Goal: Transaction & Acquisition: Register for event/course

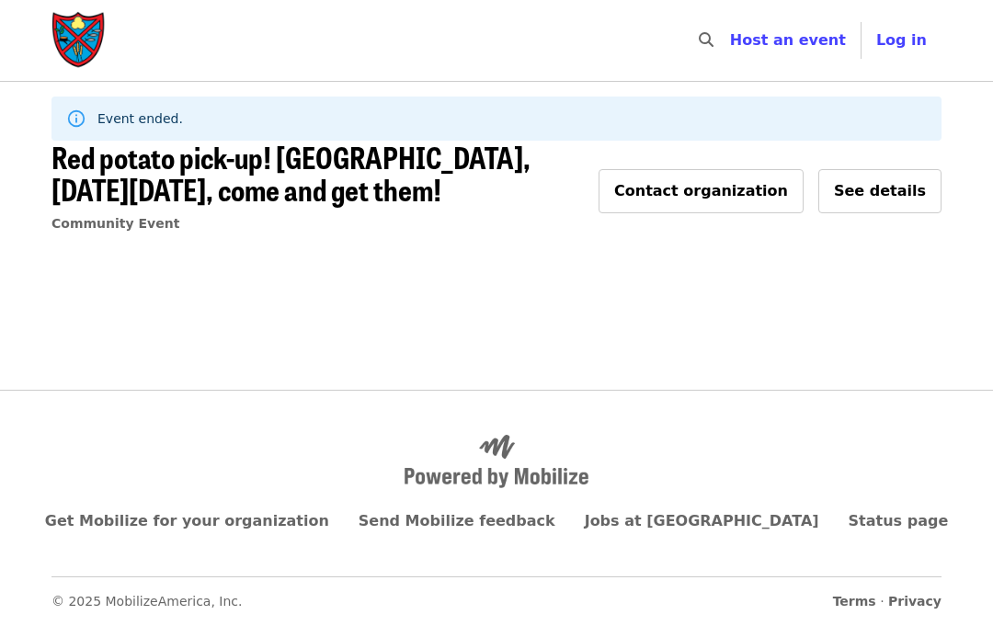
click at [81, 49] on img "Main navigation" at bounding box center [79, 40] width 55 height 59
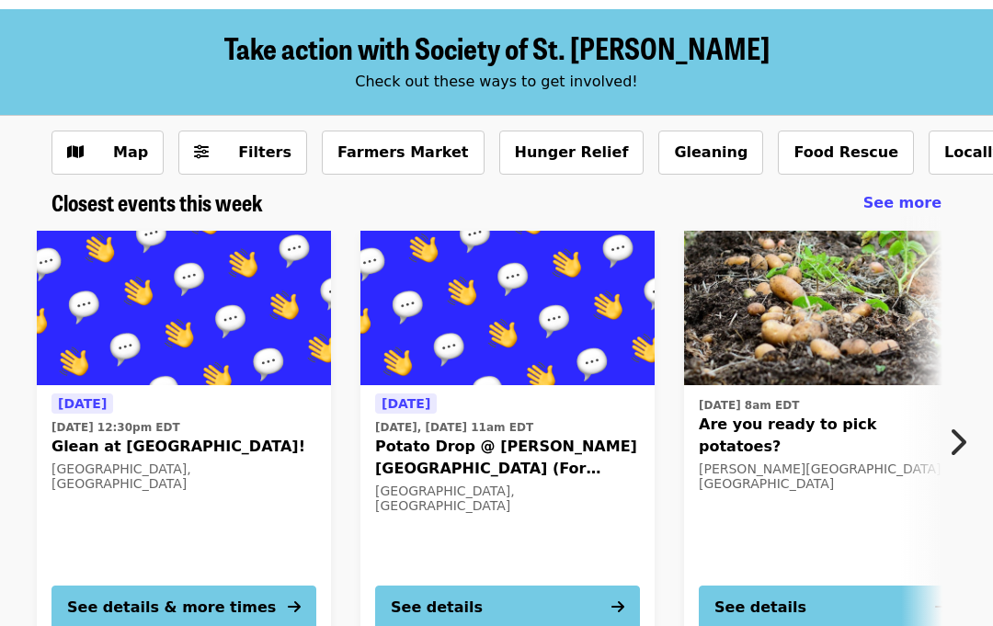
click at [949, 453] on icon "chevron-right icon" at bounding box center [957, 443] width 18 height 35
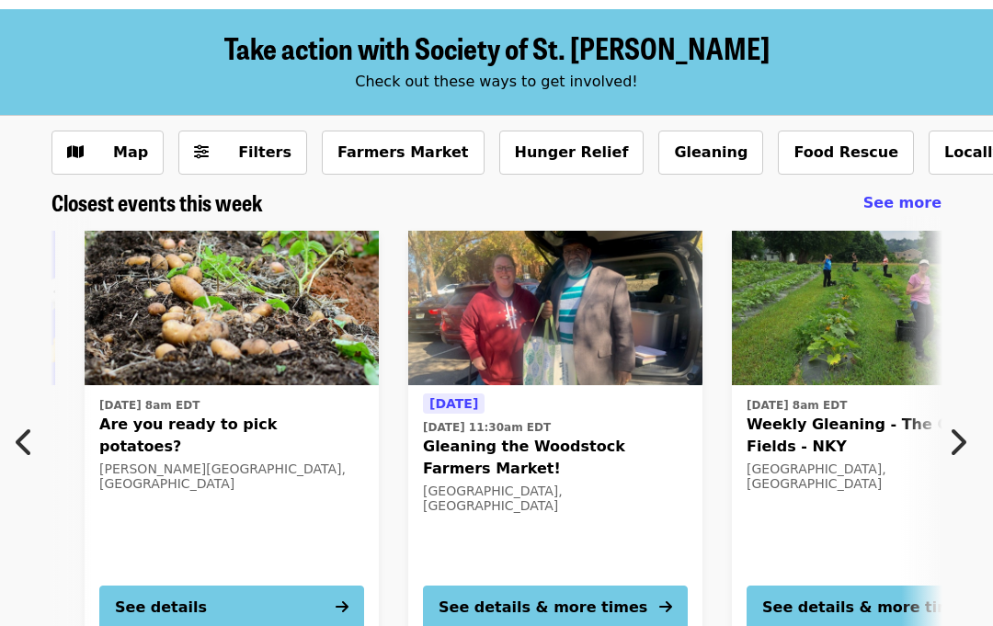
scroll to position [0, 656]
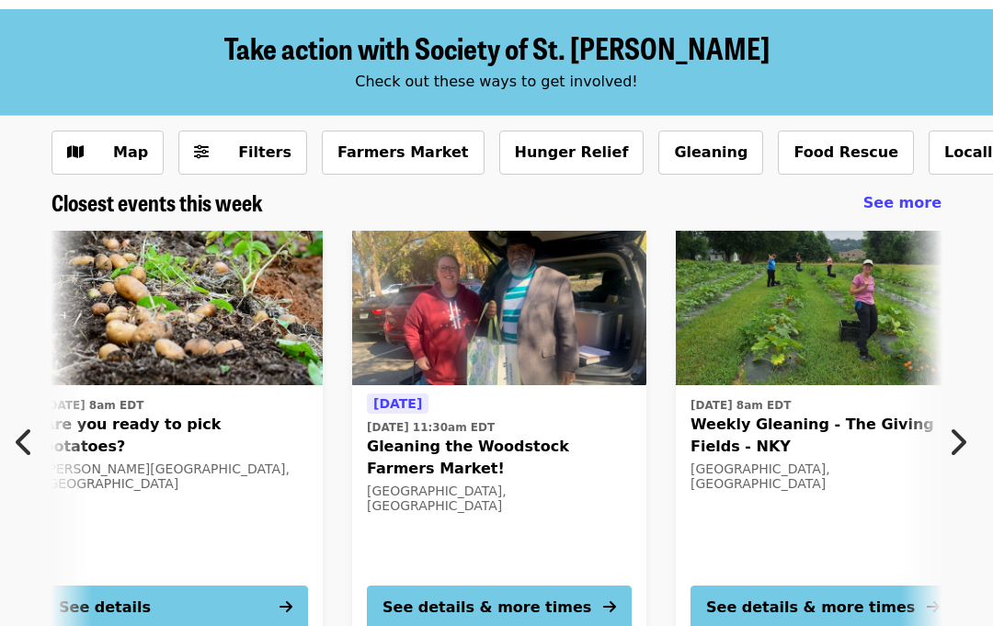
click at [960, 432] on icon "chevron-right icon" at bounding box center [957, 442] width 18 height 35
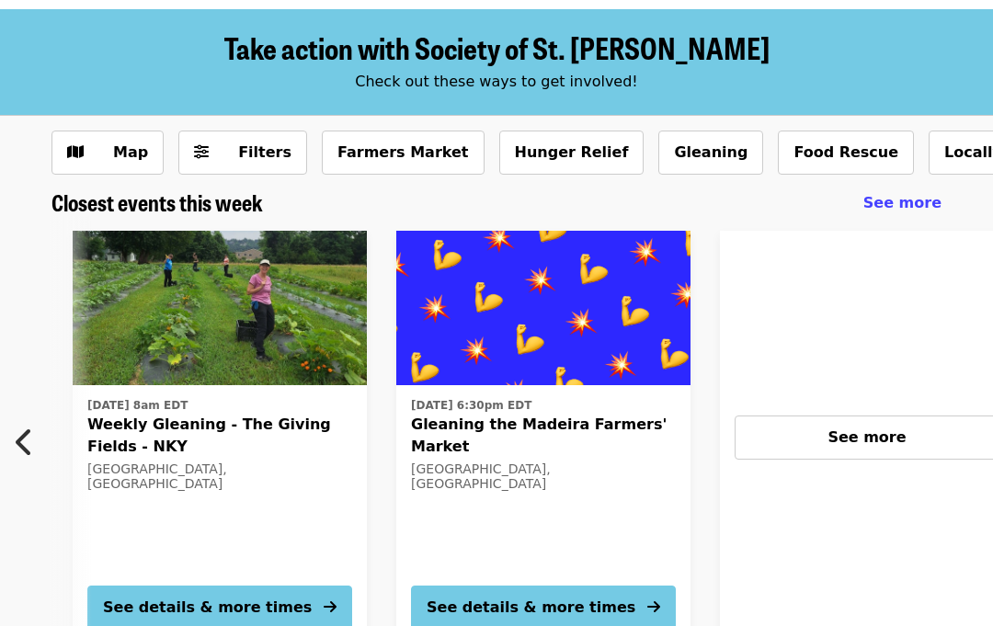
scroll to position [0, 1312]
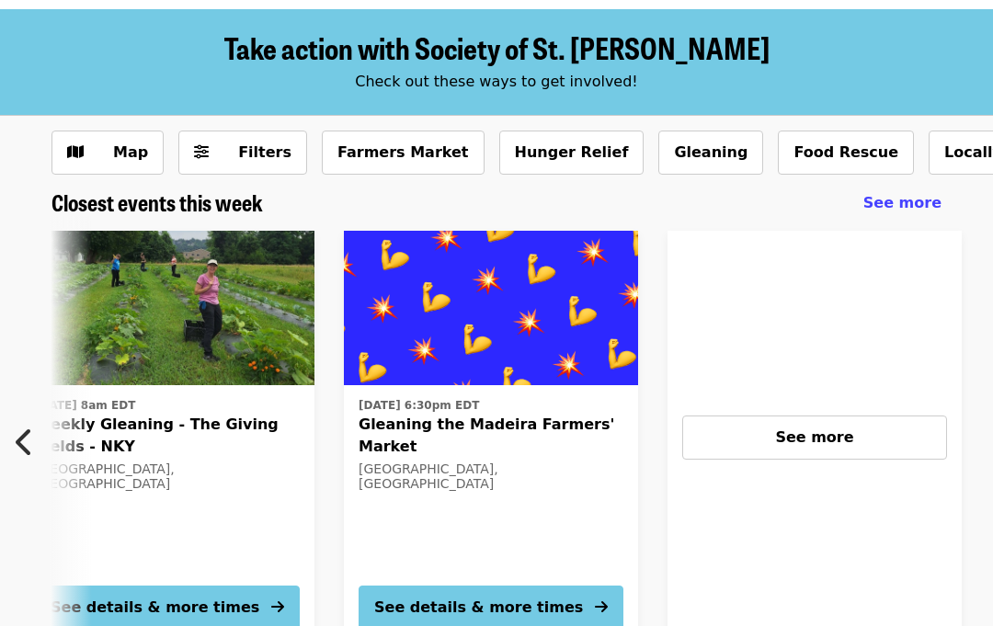
click at [862, 438] on div "See more" at bounding box center [815, 438] width 234 height 22
click at [119, 164] on button "Map" at bounding box center [108, 153] width 112 height 44
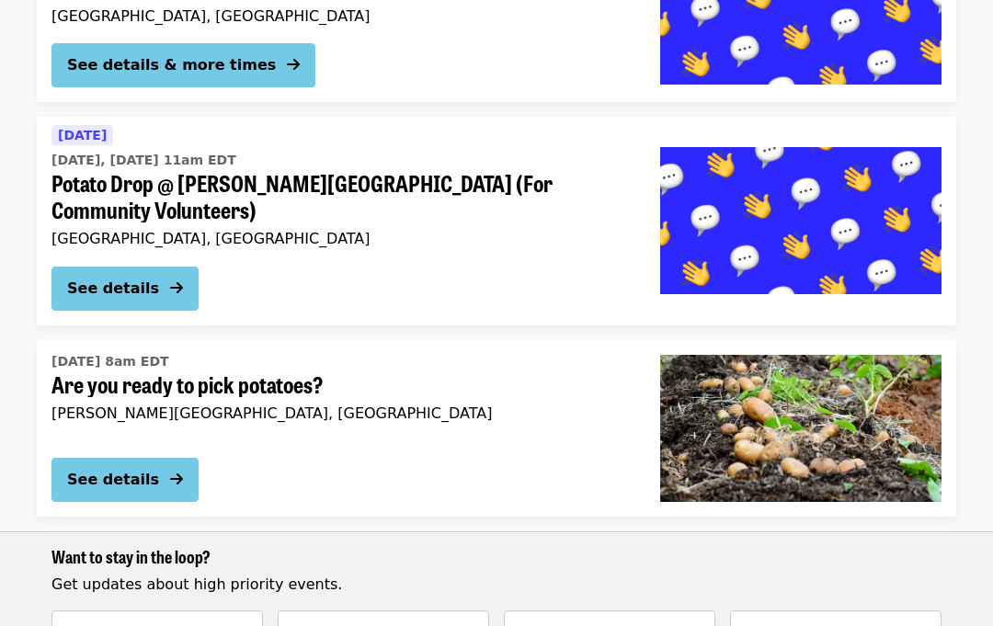
scroll to position [489, 0]
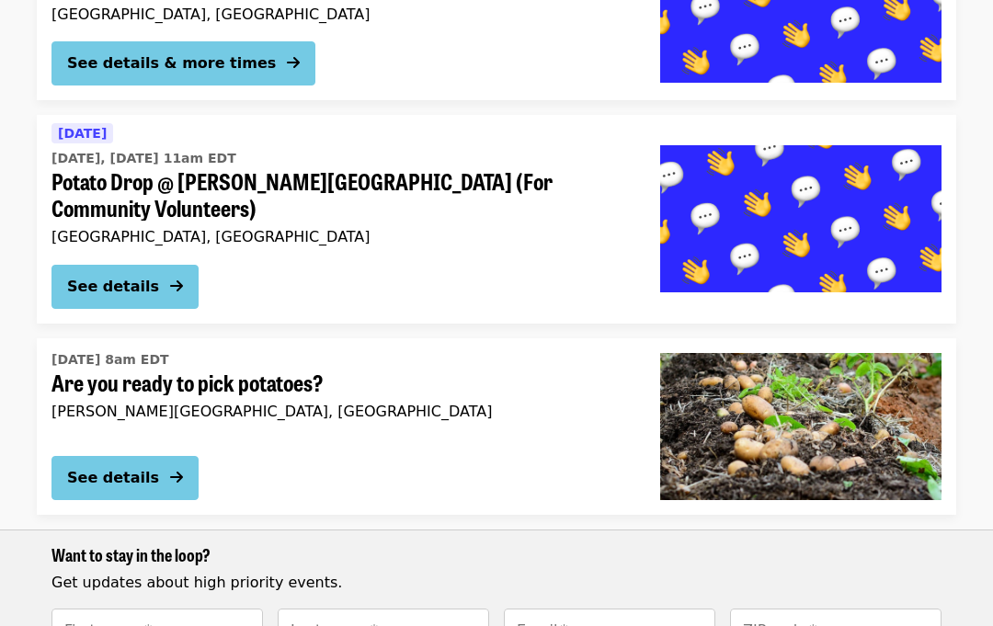
click at [167, 456] on button "See details" at bounding box center [125, 478] width 147 height 44
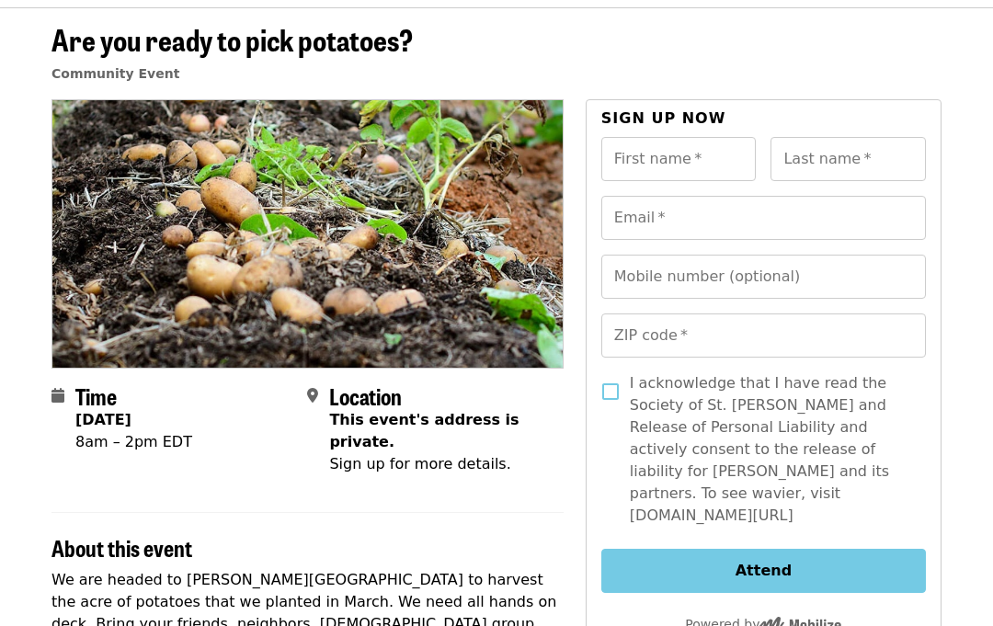
scroll to position [48, 0]
